Goal: Information Seeking & Learning: Check status

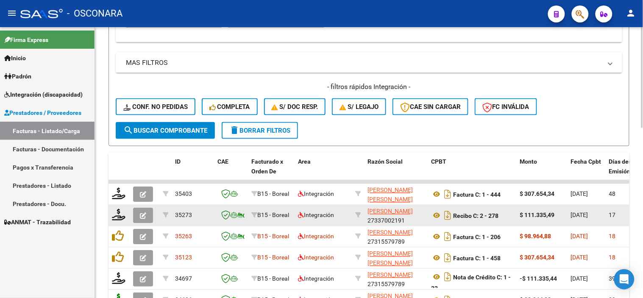
scroll to position [314, 0]
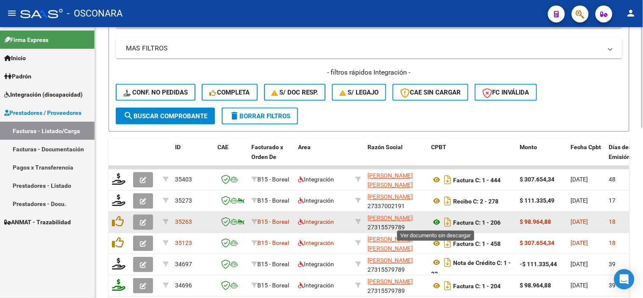
click at [434, 222] on icon at bounding box center [436, 222] width 11 height 10
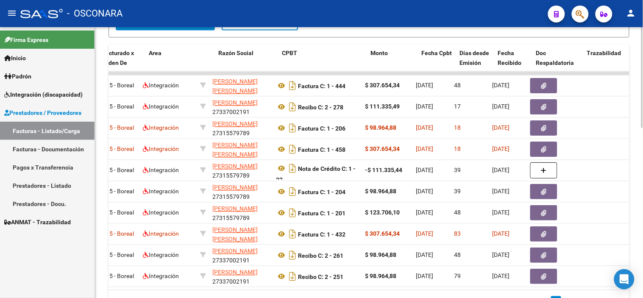
scroll to position [0, 163]
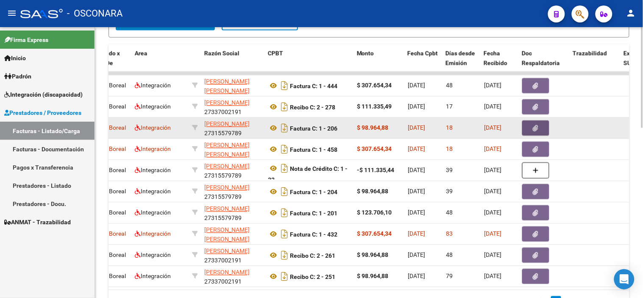
click at [533, 125] on icon "button" at bounding box center [536, 128] width 6 height 6
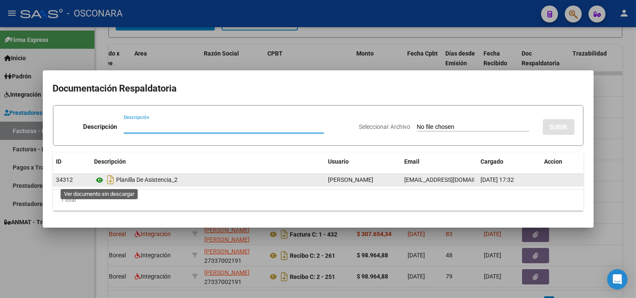
click at [100, 180] on icon at bounding box center [100, 180] width 11 height 10
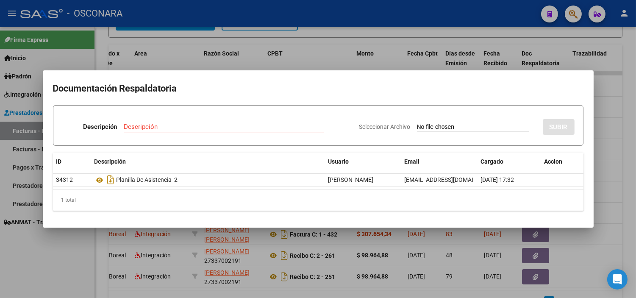
click at [171, 248] on div at bounding box center [318, 149] width 636 height 298
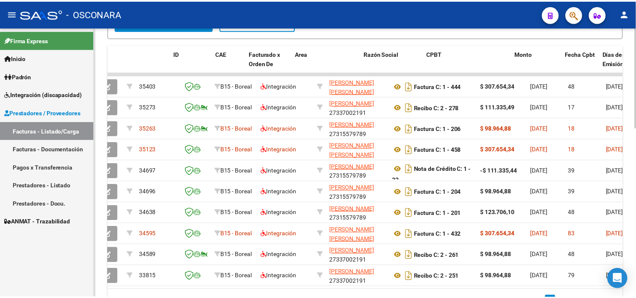
scroll to position [0, 0]
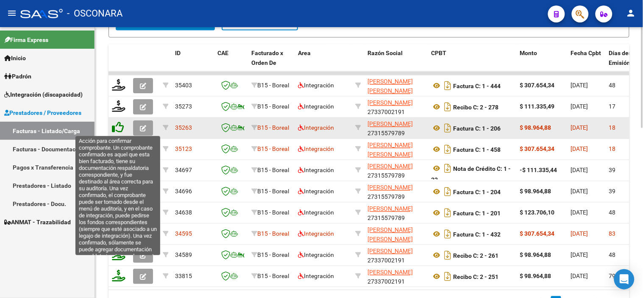
click at [117, 125] on icon at bounding box center [118, 128] width 12 height 12
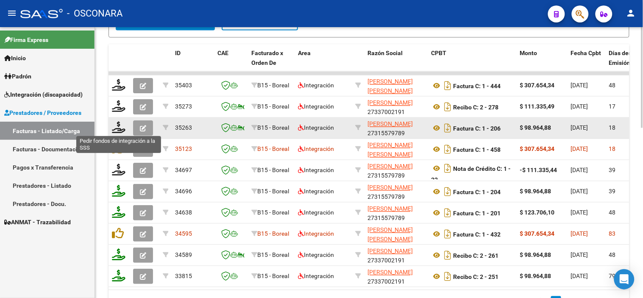
click at [117, 128] on icon at bounding box center [119, 128] width 14 height 12
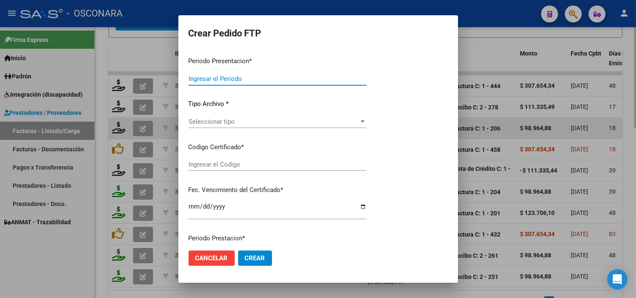
type input "202508"
type input "$ 98.964,88"
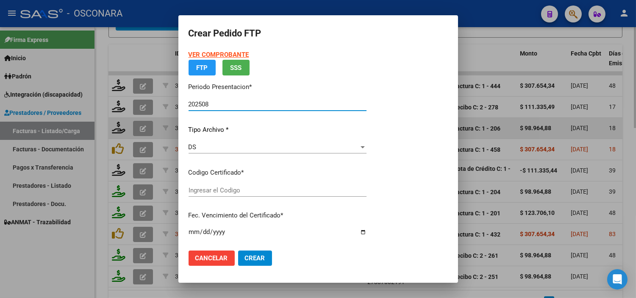
type input "arg02000577396492023101820251018cor540"
type input "2025-10-18"
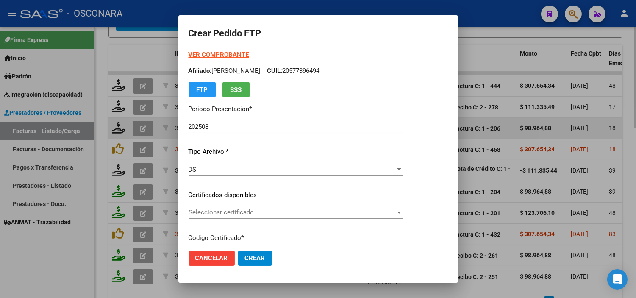
click at [243, 208] on div "Seleccionar certificado Seleccionar certificado" at bounding box center [296, 212] width 214 height 13
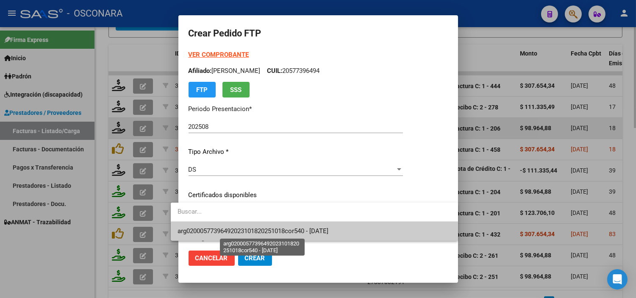
click at [256, 234] on span "arg02000577396492023101820251018cor540 - 2025-10-18" at bounding box center [253, 231] width 151 height 8
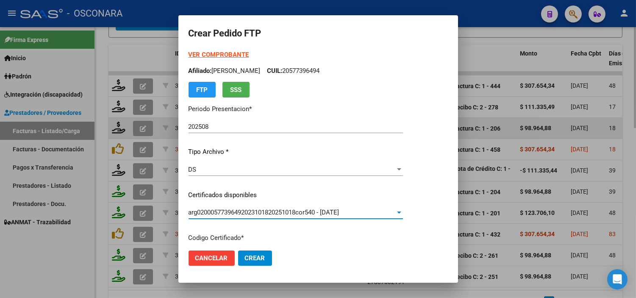
click at [267, 193] on p "Certificados disponibles" at bounding box center [296, 195] width 214 height 10
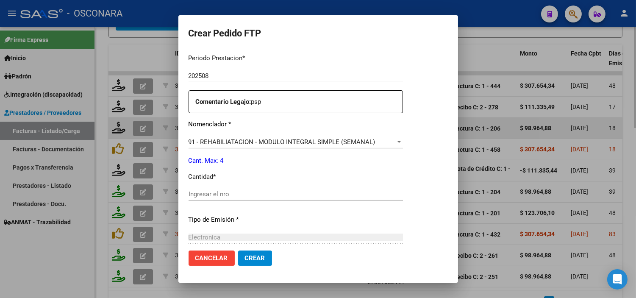
scroll to position [282, 0]
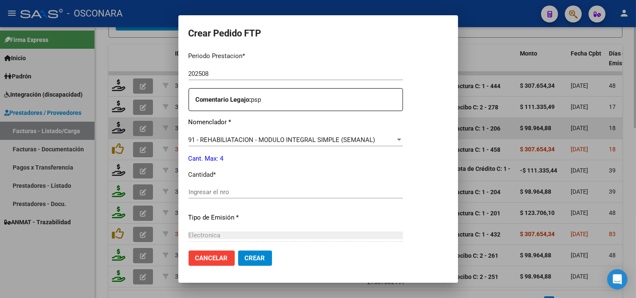
click at [267, 193] on input "Ingresar el nro" at bounding box center [296, 192] width 214 height 8
type input "4"
click at [281, 159] on p "Cant. Max: 4" at bounding box center [296, 159] width 214 height 10
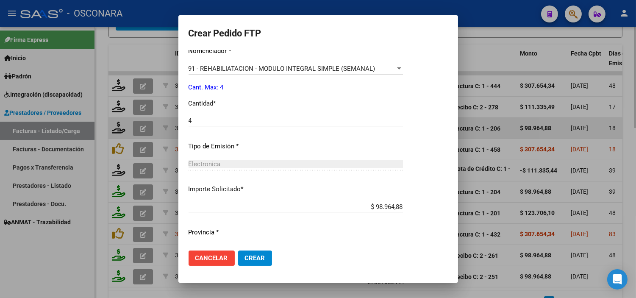
scroll to position [373, 0]
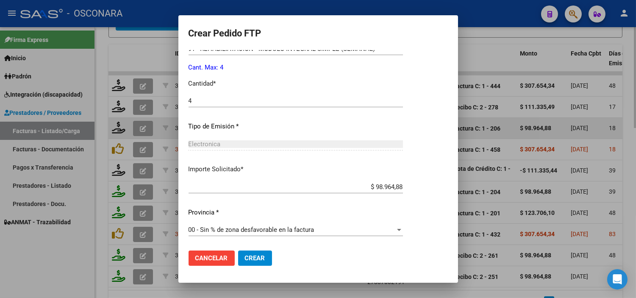
click at [238, 264] on button "Crear" at bounding box center [255, 258] width 34 height 15
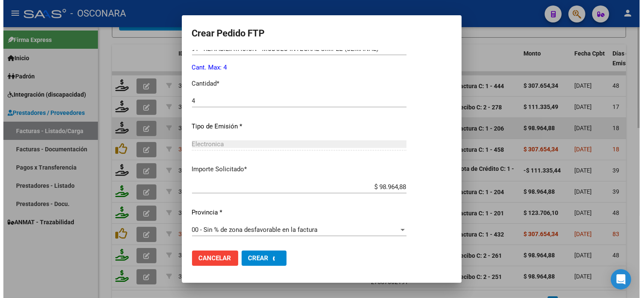
scroll to position [0, 0]
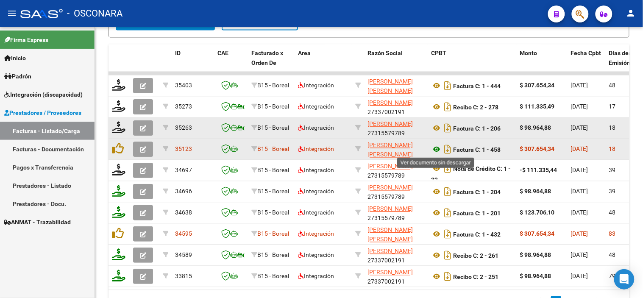
click at [437, 147] on icon at bounding box center [436, 150] width 11 height 10
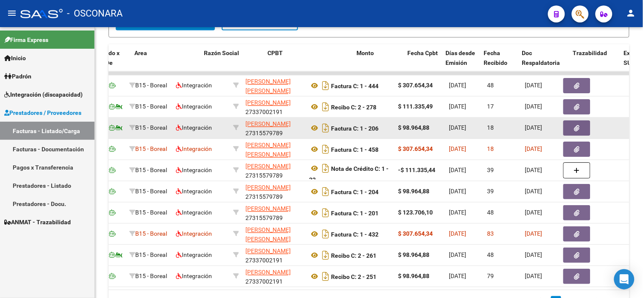
scroll to position [0, 174]
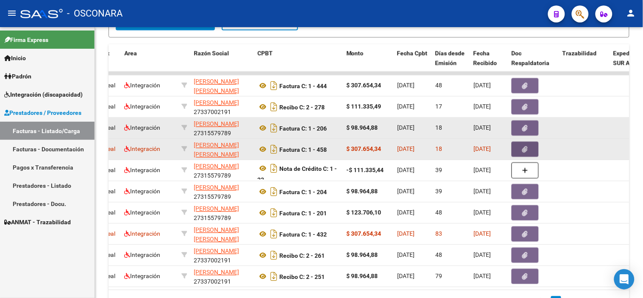
click at [519, 146] on button "button" at bounding box center [525, 149] width 27 height 15
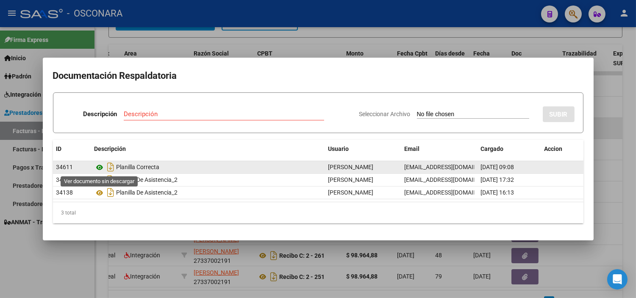
click at [100, 166] on icon at bounding box center [100, 167] width 11 height 10
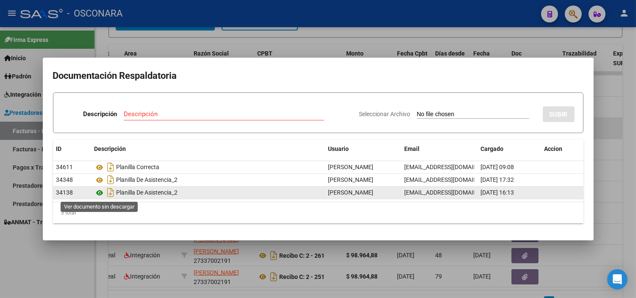
click at [100, 194] on icon at bounding box center [100, 193] width 11 height 10
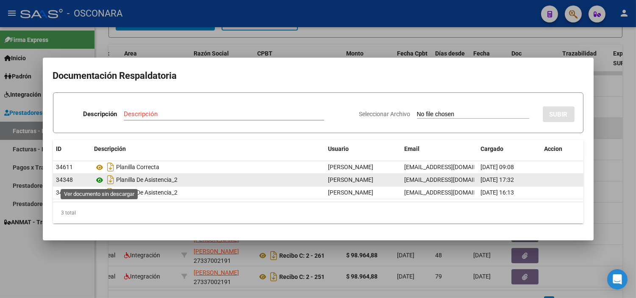
click at [100, 178] on icon at bounding box center [100, 180] width 11 height 10
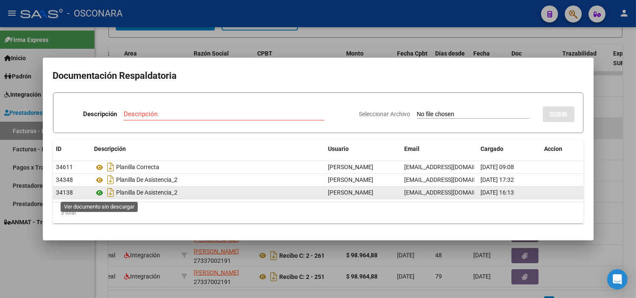
click at [99, 194] on icon at bounding box center [100, 193] width 11 height 10
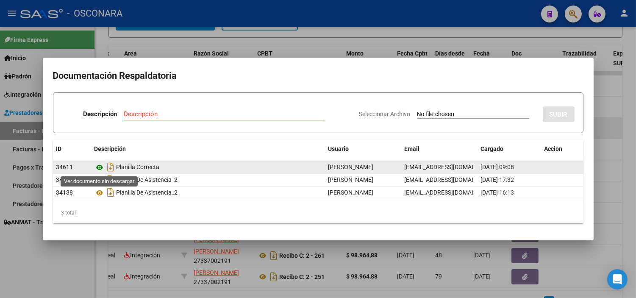
click at [100, 167] on icon at bounding box center [100, 167] width 11 height 10
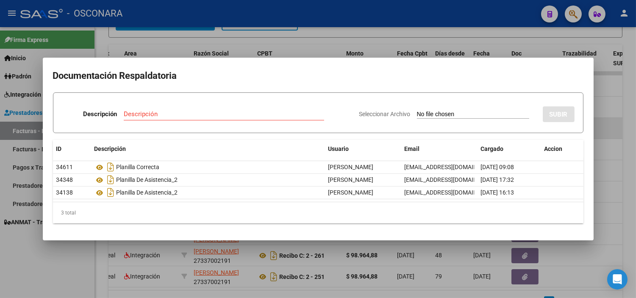
click at [173, 269] on div at bounding box center [318, 149] width 636 height 298
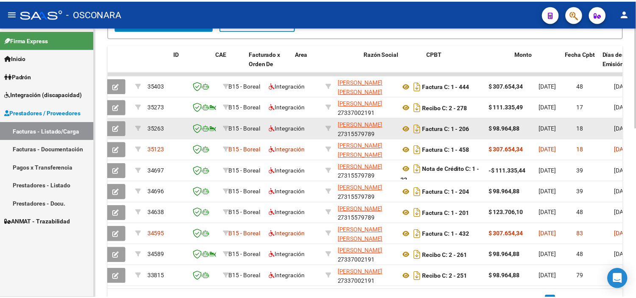
scroll to position [0, 0]
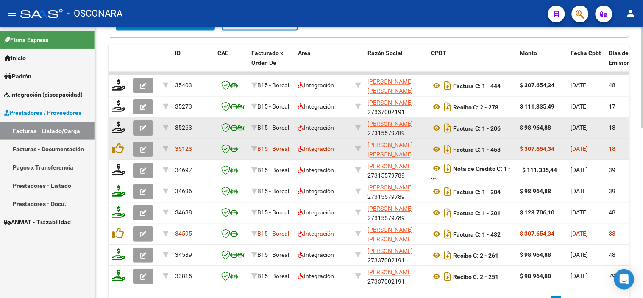
click at [142, 149] on icon "button" at bounding box center [143, 150] width 6 height 6
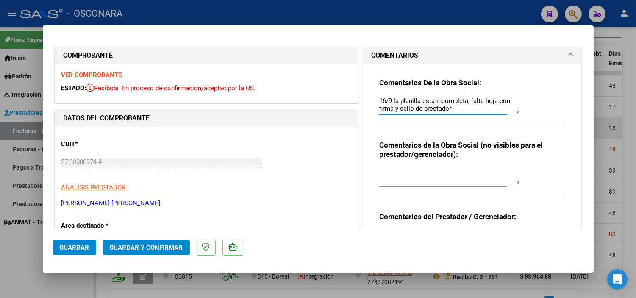
drag, startPoint x: 375, startPoint y: 100, endPoint x: 520, endPoint y: 112, distance: 145.5
click at [520, 112] on div "Comentarios De la Obra Social: 16/9 la planilla esta incompleta, falta hoja con…" at bounding box center [472, 105] width 186 height 55
click at [78, 248] on span "Guardar" at bounding box center [75, 248] width 30 height 8
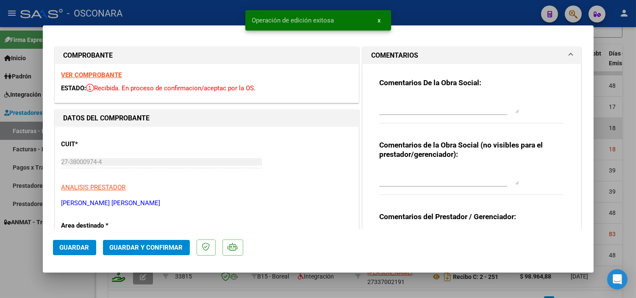
click at [61, 278] on div at bounding box center [318, 149] width 636 height 298
type input "$ 0,00"
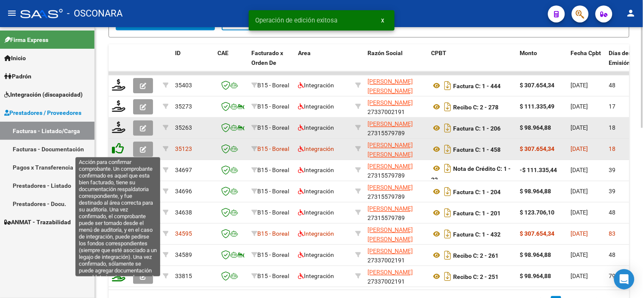
click at [118, 150] on icon at bounding box center [118, 149] width 12 height 12
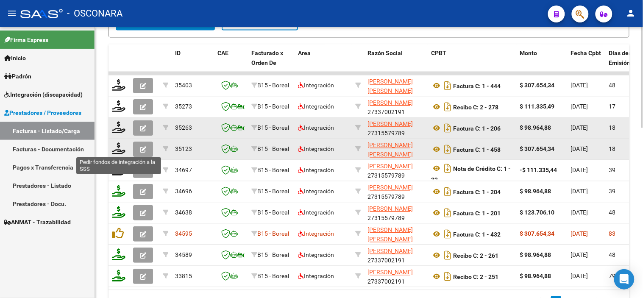
click at [118, 150] on icon at bounding box center [119, 149] width 14 height 12
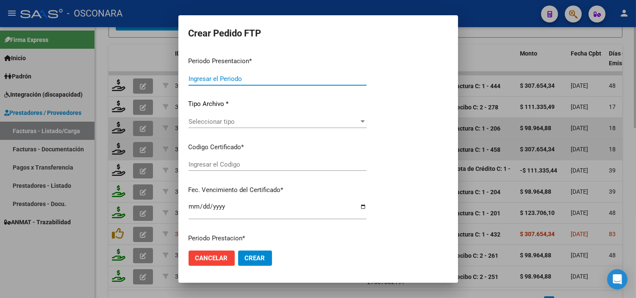
type input "202508"
type input "$ 307.654,34"
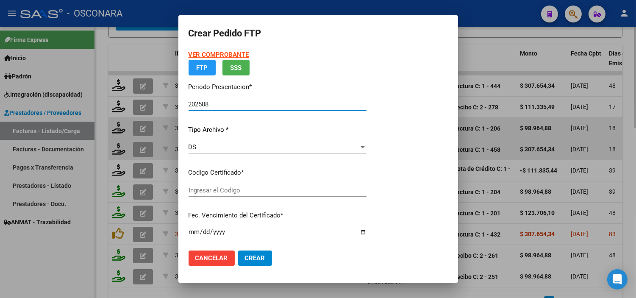
type input "arg02000577396492023101820251018cor540"
type input "2025-10-18"
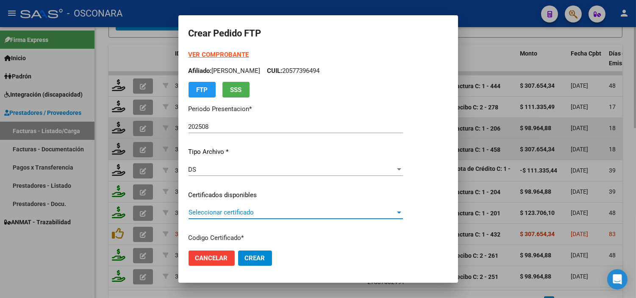
click at [261, 213] on span "Seleccionar certificado" at bounding box center [292, 213] width 207 height 8
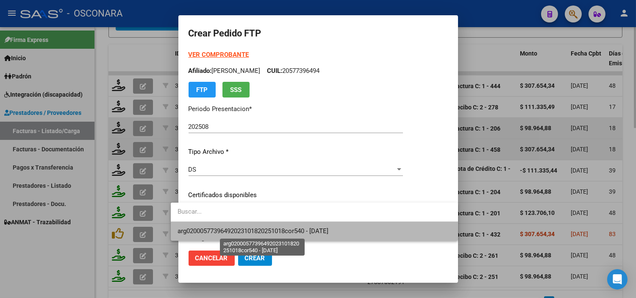
click at [264, 231] on span "arg02000577396492023101820251018cor540 - 2025-10-18" at bounding box center [253, 231] width 151 height 8
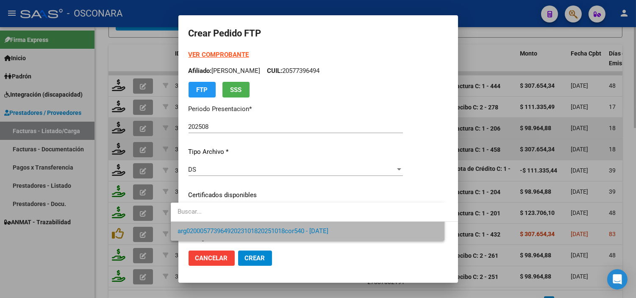
click at [268, 192] on p "Certificados disponibles" at bounding box center [296, 195] width 214 height 10
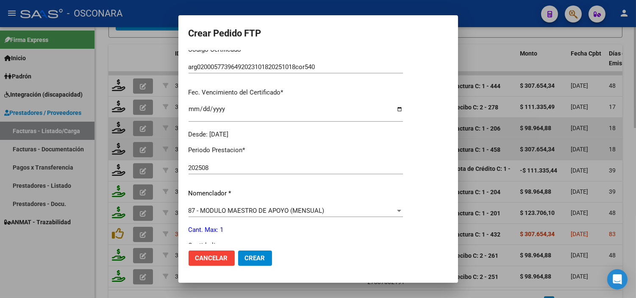
scroll to position [235, 0]
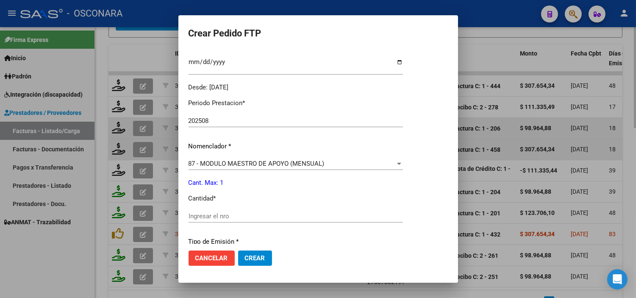
click at [262, 213] on input "Ingresar el nro" at bounding box center [296, 216] width 214 height 8
type input "1"
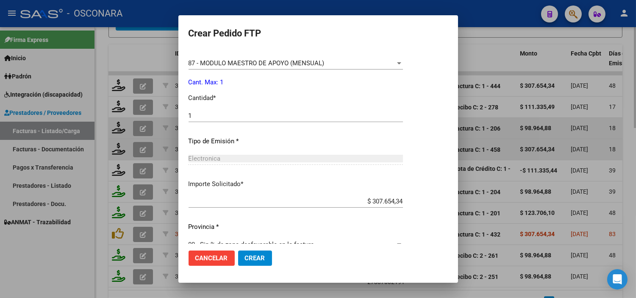
scroll to position [350, 0]
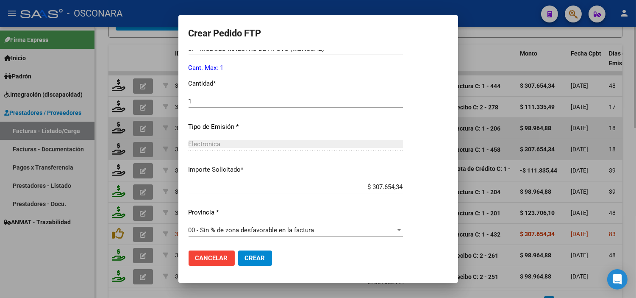
click at [246, 255] on span "Crear" at bounding box center [255, 258] width 20 height 8
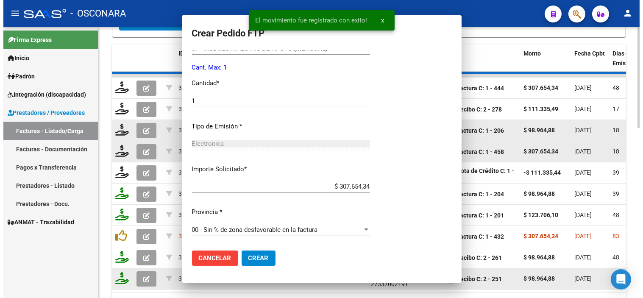
scroll to position [302, 0]
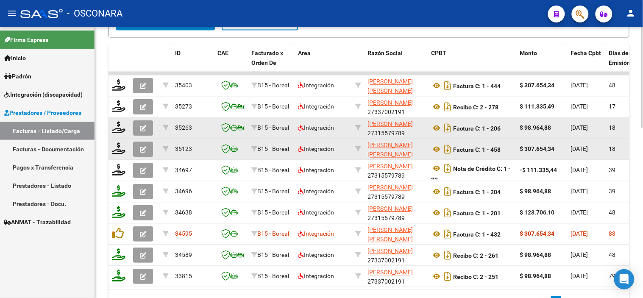
drag, startPoint x: 226, startPoint y: 289, endPoint x: 242, endPoint y: 290, distance: 16.2
click at [242, 290] on datatable-body "35403 B15 - Boreal Integración CERVANTES JULIETA ALDANA 27380009744 Factura C: …" at bounding box center [369, 181] width 521 height 218
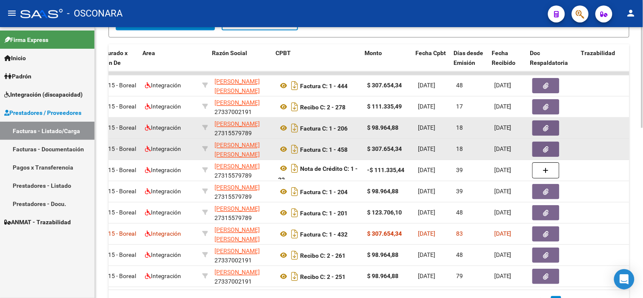
scroll to position [0, 157]
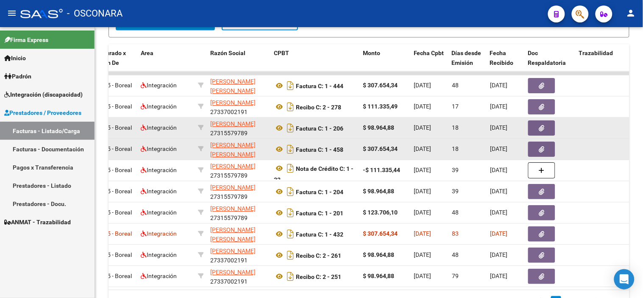
click at [549, 147] on button "button" at bounding box center [541, 149] width 27 height 15
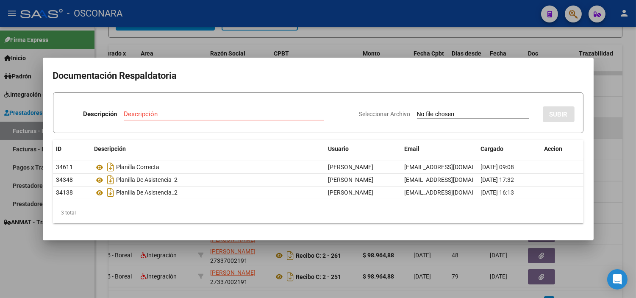
click at [629, 112] on div at bounding box center [318, 149] width 636 height 298
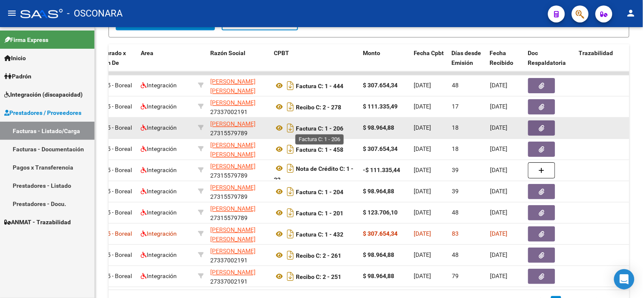
scroll to position [455, 0]
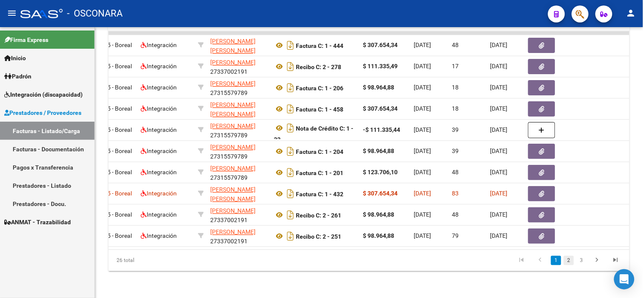
click at [569, 261] on link "2" at bounding box center [569, 260] width 10 height 9
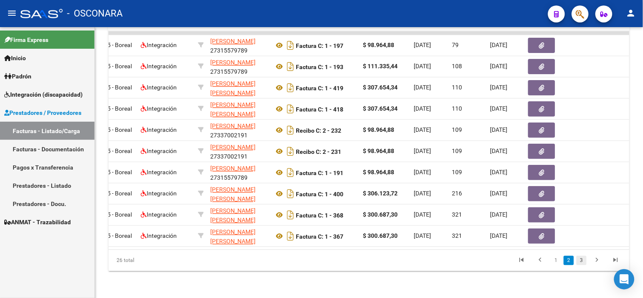
click at [580, 259] on link "3" at bounding box center [581, 260] width 10 height 9
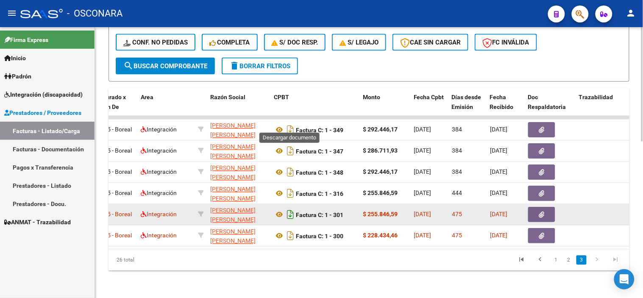
scroll to position [370, 0]
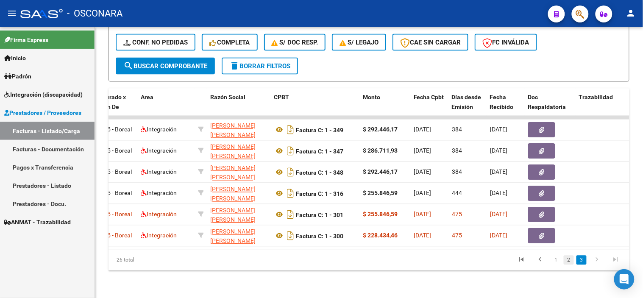
click at [571, 261] on link "2" at bounding box center [569, 260] width 10 height 9
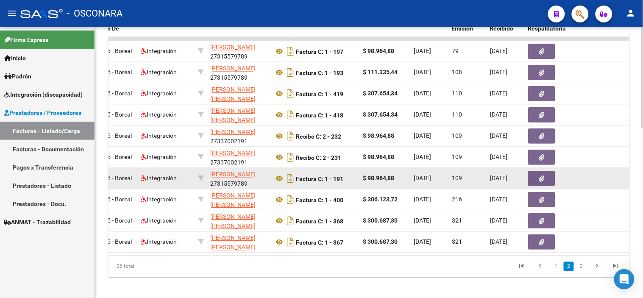
scroll to position [455, 0]
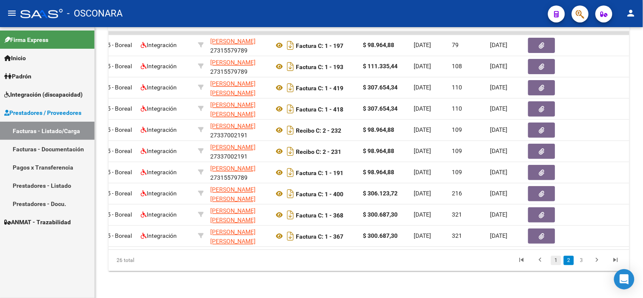
click at [560, 264] on link "1" at bounding box center [556, 260] width 10 height 9
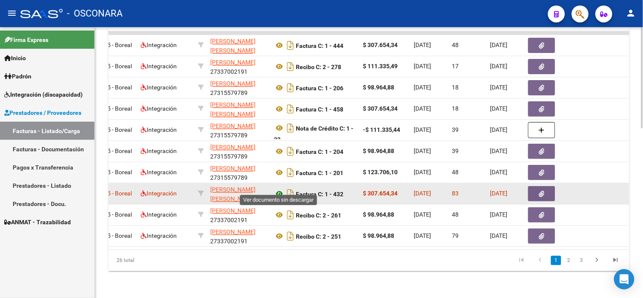
click at [277, 189] on icon at bounding box center [279, 194] width 11 height 10
click at [543, 191] on icon "button" at bounding box center [542, 194] width 6 height 6
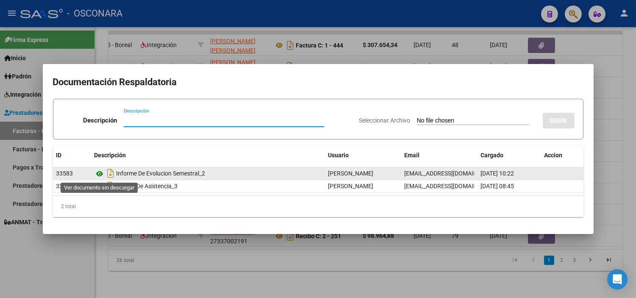
click at [99, 171] on icon at bounding box center [100, 174] width 11 height 10
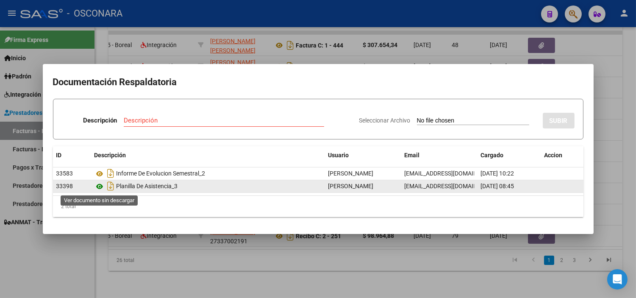
click at [98, 189] on icon at bounding box center [100, 186] width 11 height 10
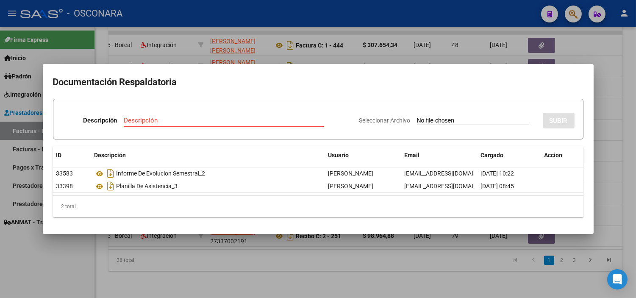
click at [200, 21] on div at bounding box center [318, 149] width 636 height 298
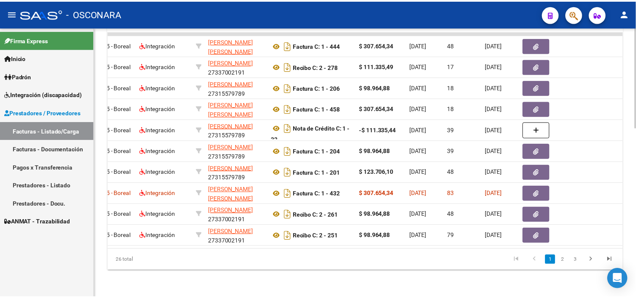
scroll to position [0, 0]
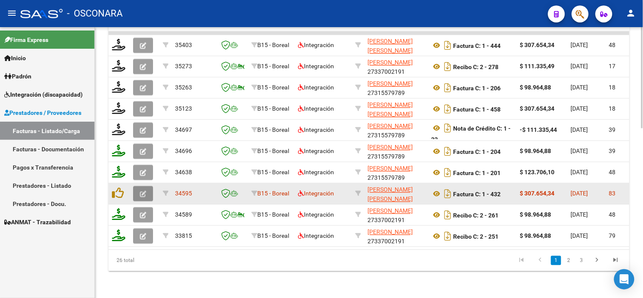
click at [142, 191] on icon "button" at bounding box center [143, 194] width 6 height 6
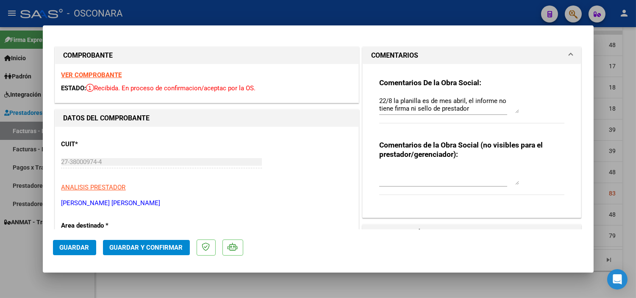
click at [379, 102] on textarea "22/8 la planilla es de mes abril, el informe no tiene firma ni sello de prestad…" at bounding box center [449, 104] width 140 height 17
drag, startPoint x: 375, startPoint y: 97, endPoint x: 557, endPoint y: 152, distance: 189.8
click at [557, 152] on div "Comentarios De la Obra Social: 22/09 Sigue sin resolverse la observación, la fa…" at bounding box center [472, 137] width 198 height 147
type textarea "22/09 Sigue sin resolverse la observación, la factura supera el limite de fecha…"
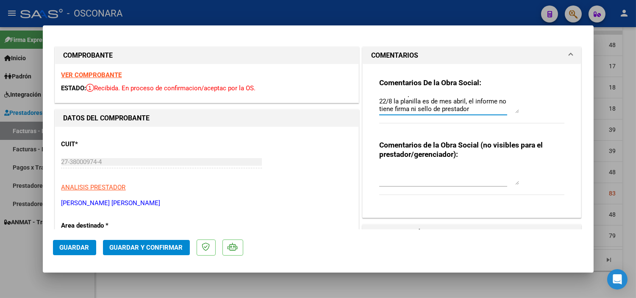
click at [61, 244] on span "Guardar" at bounding box center [75, 248] width 30 height 8
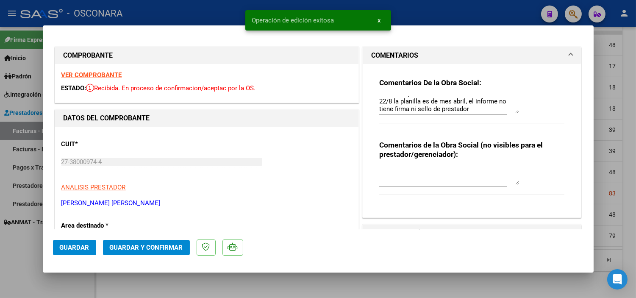
click at [106, 278] on div at bounding box center [318, 149] width 636 height 298
type input "$ 0,00"
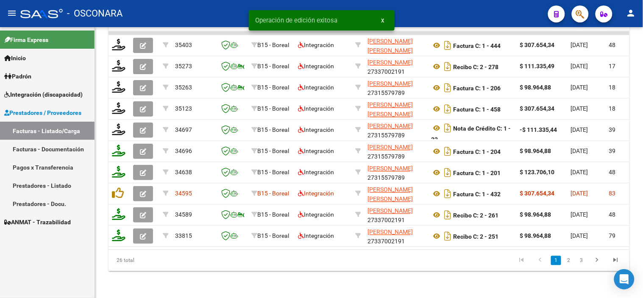
scroll to position [455, 0]
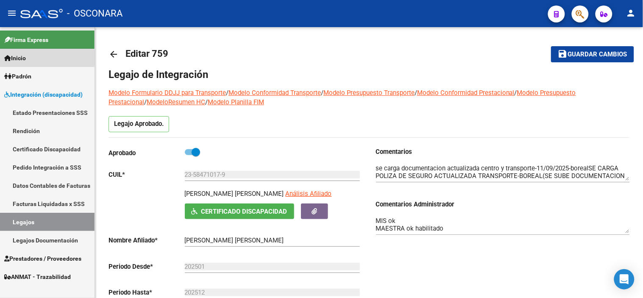
click at [21, 58] on span "Inicio" at bounding box center [15, 57] width 22 height 9
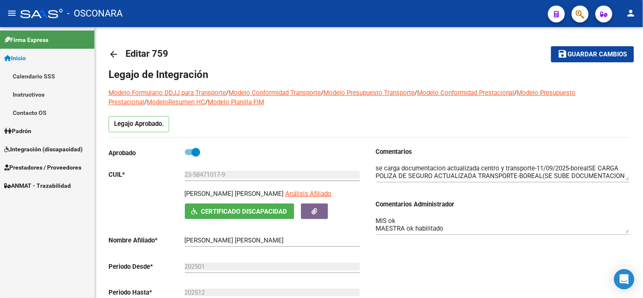
click at [40, 189] on span "ANMAT - Trazabilidad" at bounding box center [37, 185] width 67 height 9
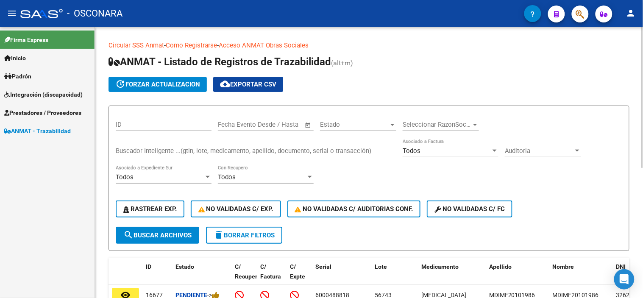
click at [168, 146] on div "Buscador Inteligente ...(gtin, lote, medicamento, apellido, documento, serial o…" at bounding box center [256, 148] width 281 height 18
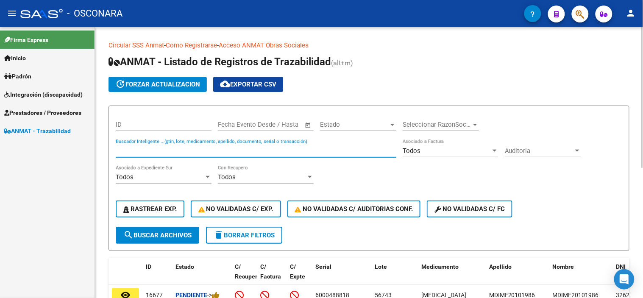
paste input "100145197267"
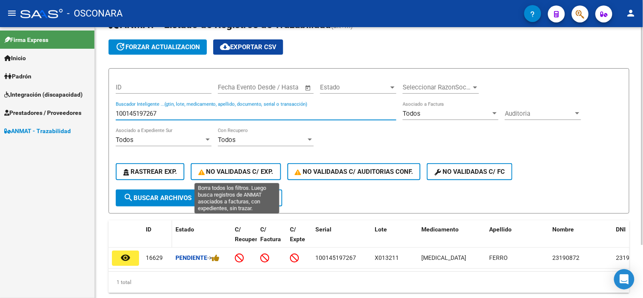
scroll to position [65, 0]
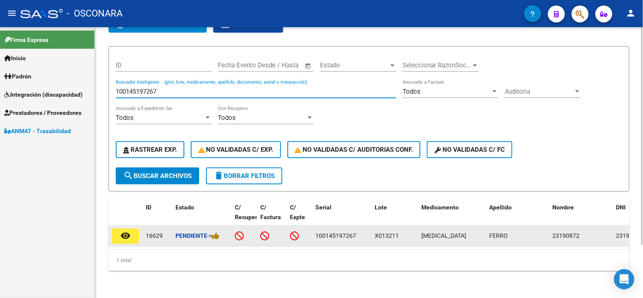
type input "100145197267"
click at [125, 236] on button "remove_red_eye" at bounding box center [125, 235] width 27 height 15
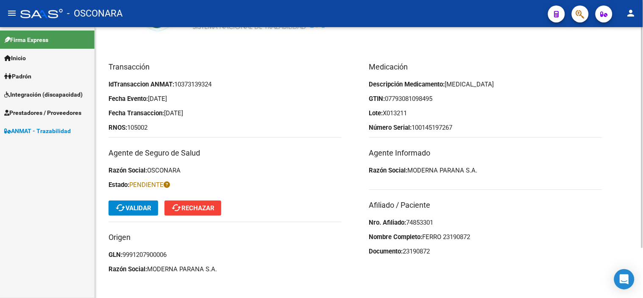
scroll to position [61, 0]
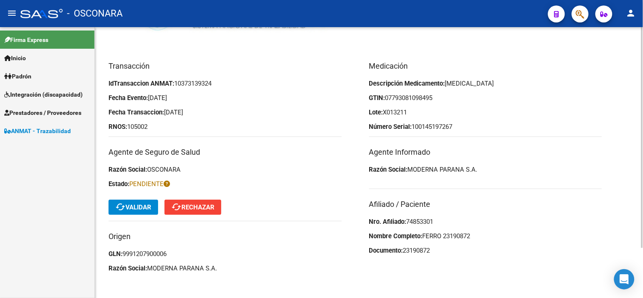
click at [128, 208] on span "cached Validar" at bounding box center [133, 207] width 36 height 8
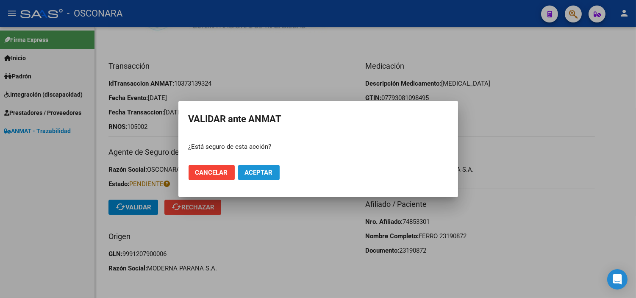
click at [252, 168] on button "Aceptar" at bounding box center [259, 172] width 42 height 15
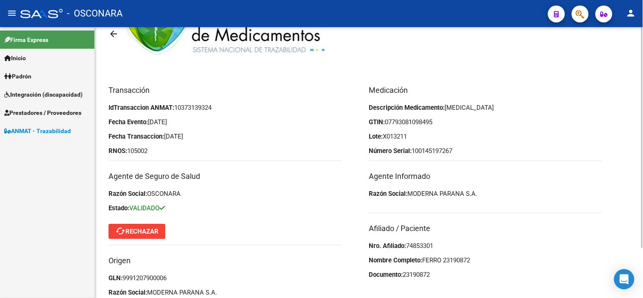
scroll to position [0, 0]
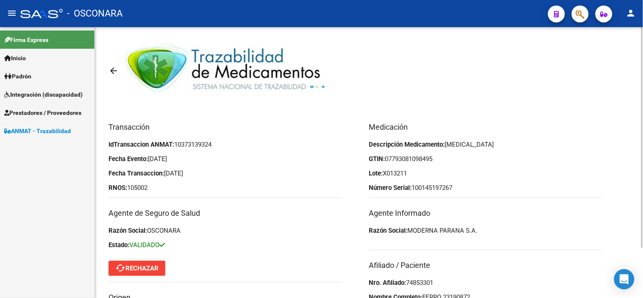
click at [115, 70] on mat-icon "arrow_back" at bounding box center [114, 71] width 10 height 10
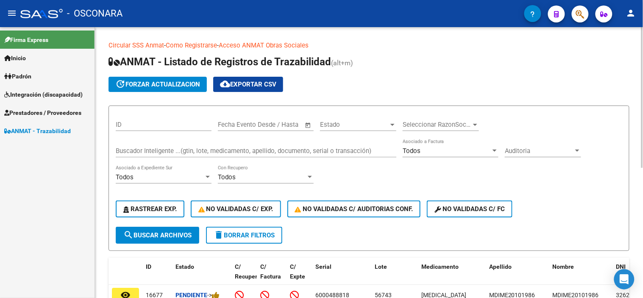
click at [167, 150] on input "Buscador Inteligente ...(gtin, lote, medicamento, apellido, documento, serial o…" at bounding box center [256, 151] width 281 height 8
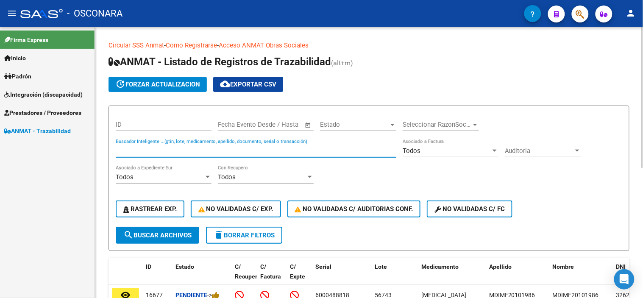
paste input "100163942862"
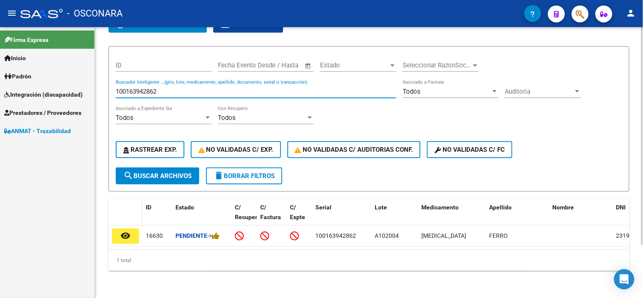
scroll to position [65, 0]
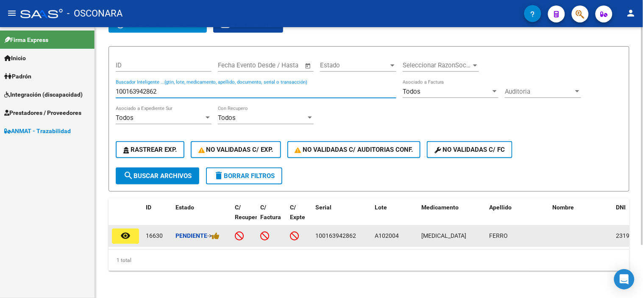
type input "100163942862"
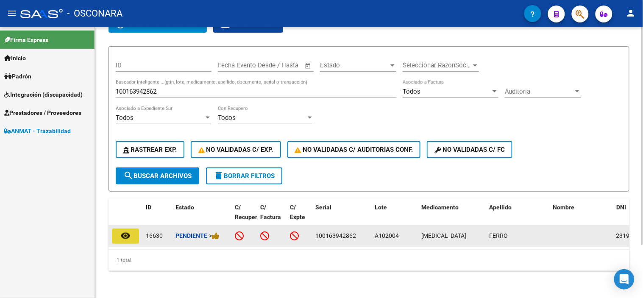
click at [131, 232] on button "remove_red_eye" at bounding box center [125, 235] width 27 height 15
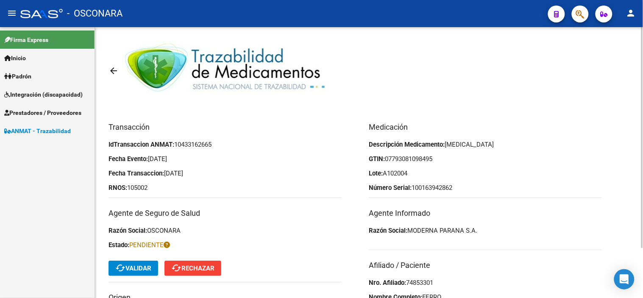
click at [134, 265] on span "cached Validar" at bounding box center [133, 269] width 36 height 8
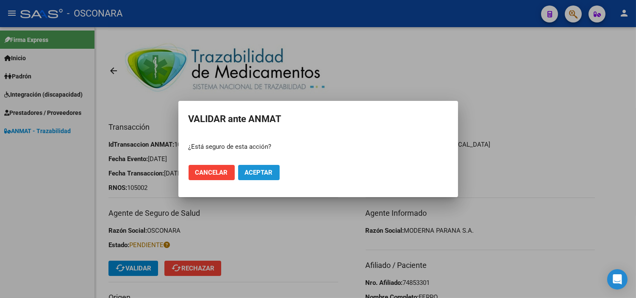
click at [253, 176] on button "Aceptar" at bounding box center [259, 172] width 42 height 15
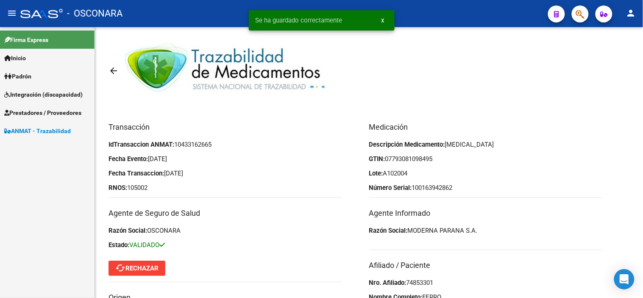
click at [113, 73] on mat-icon "arrow_back" at bounding box center [114, 71] width 10 height 10
